Goal: Find specific page/section

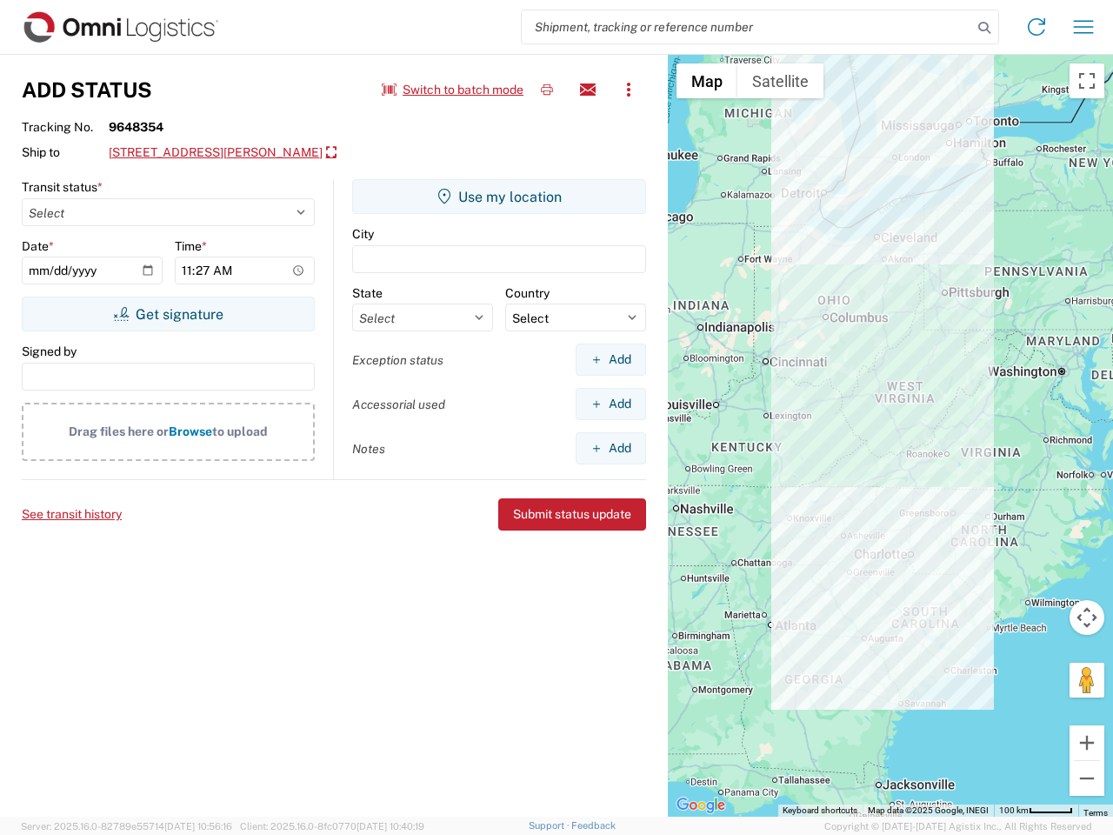
click at [747, 27] on input "search" at bounding box center [747, 26] width 450 height 33
click at [984, 28] on icon at bounding box center [984, 28] width 24 height 24
click at [1036, 27] on icon at bounding box center [1036, 27] width 28 height 28
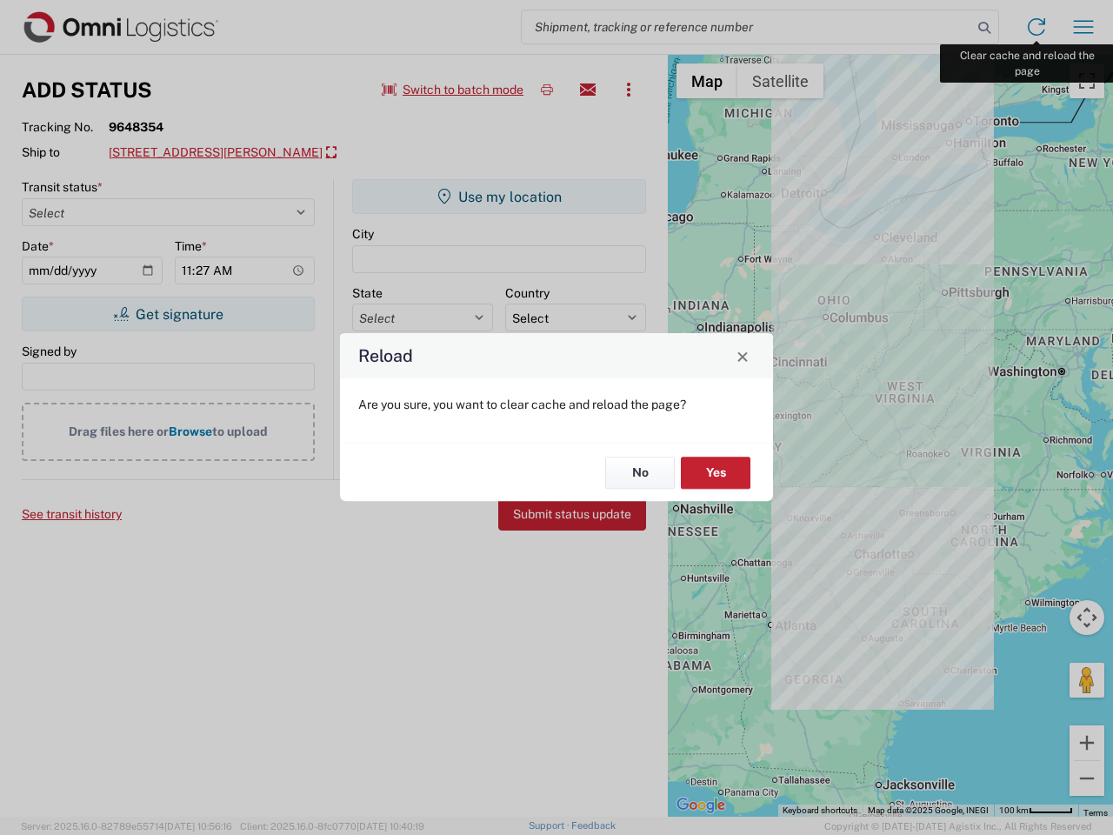
click at [1083, 27] on div "Reload Are you sure, you want to clear cache and reload the page? No Yes" at bounding box center [556, 417] width 1113 height 835
click at [453, 90] on div "Reload Are you sure, you want to clear cache and reload the page? No Yes" at bounding box center [556, 417] width 1113 height 835
click at [547, 90] on div "Reload Are you sure, you want to clear cache and reload the page? No Yes" at bounding box center [556, 417] width 1113 height 835
click at [588, 90] on div "Reload Are you sure, you want to clear cache and reload the page? No Yes" at bounding box center [556, 417] width 1113 height 835
click at [629, 90] on div "Reload Are you sure, you want to clear cache and reload the page? No Yes" at bounding box center [556, 417] width 1113 height 835
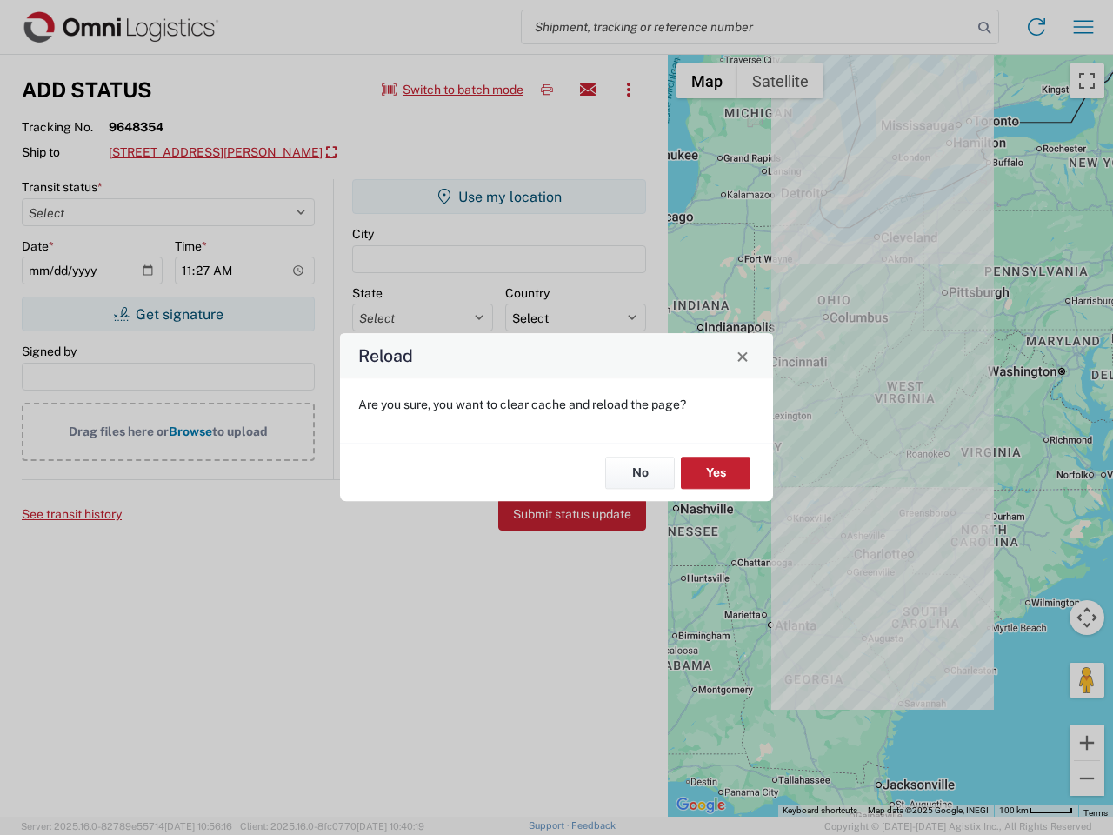
click at [261, 153] on div "Reload Are you sure, you want to clear cache and reload the page? No Yes" at bounding box center [556, 417] width 1113 height 835
click at [168, 314] on div "Reload Are you sure, you want to clear cache and reload the page? No Yes" at bounding box center [556, 417] width 1113 height 835
